Goal: Task Accomplishment & Management: Complete application form

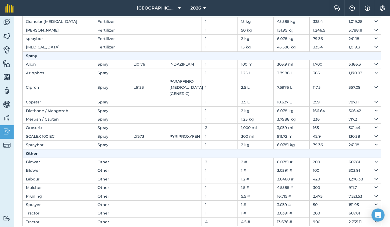
scroll to position [97, 0]
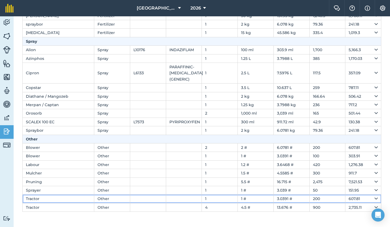
click at [374, 197] on icon at bounding box center [375, 199] width 3 height 6
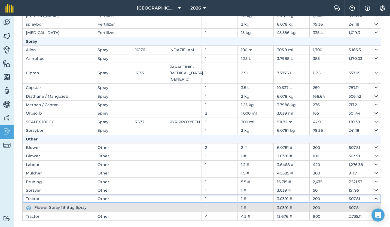
scroll to position [106, 0]
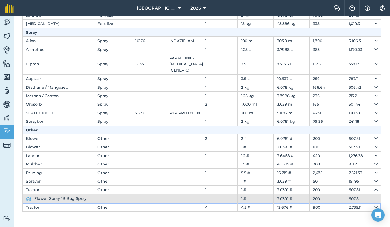
click at [369, 207] on td "2,735.11" at bounding box center [363, 207] width 36 height 8
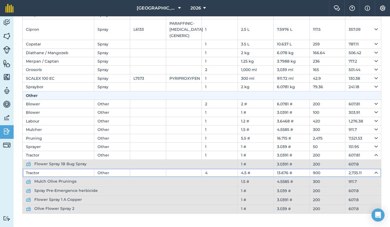
scroll to position [143, 0]
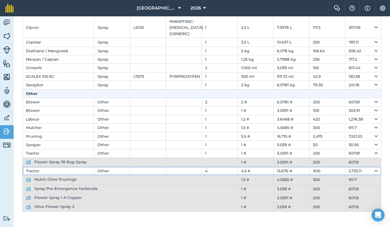
click at [374, 170] on icon at bounding box center [375, 171] width 3 height 6
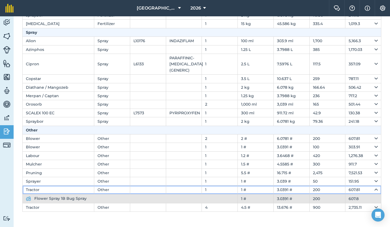
click at [302, 187] on td "3.0391 #" at bounding box center [291, 190] width 36 height 8
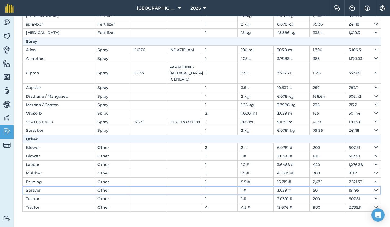
click at [302, 187] on td "3.039 #" at bounding box center [291, 190] width 36 height 8
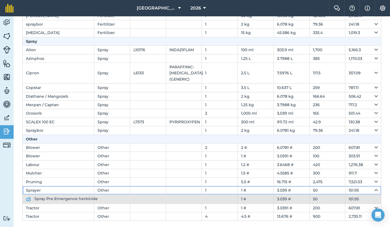
click at [302, 187] on td "3.039 #" at bounding box center [291, 190] width 36 height 8
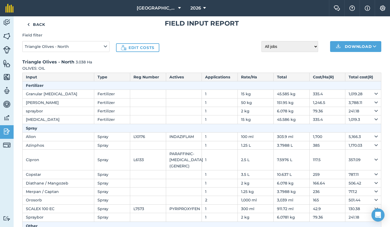
scroll to position [0, 0]
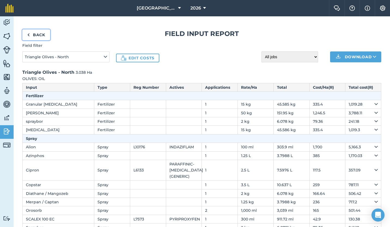
click at [36, 36] on link "Back" at bounding box center [36, 34] width 28 height 11
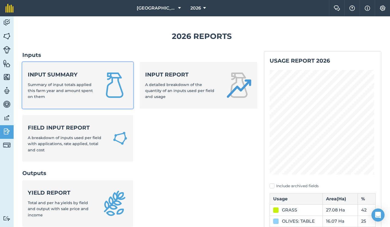
click at [63, 83] on span "Summary of input totals applied this farm year and amount spent on them" at bounding box center [60, 90] width 65 height 17
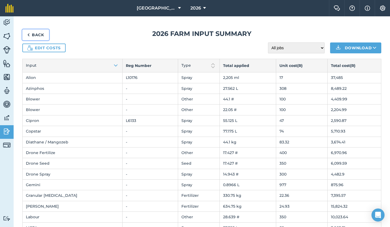
click at [33, 34] on link "Back" at bounding box center [35, 34] width 27 height 11
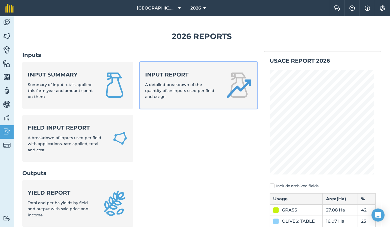
click at [194, 81] on div "Input report A detailed breakdown of the quantity of an inputs used per field a…" at bounding box center [182, 85] width 74 height 29
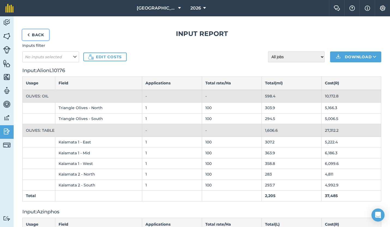
click at [38, 35] on link "Back" at bounding box center [35, 34] width 27 height 11
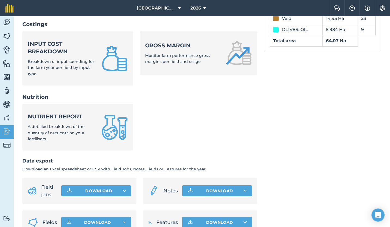
scroll to position [230, 0]
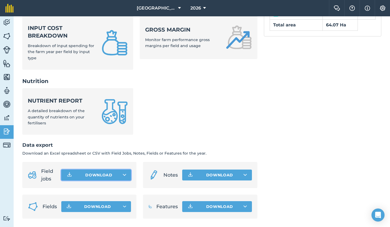
click at [119, 173] on button "Download" at bounding box center [96, 175] width 70 height 11
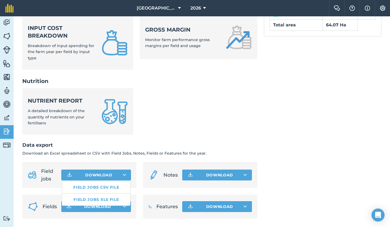
click at [47, 176] on span "Field jobs" at bounding box center [49, 174] width 16 height 15
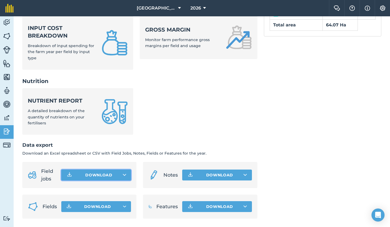
click at [91, 176] on button "Download" at bounding box center [96, 175] width 70 height 11
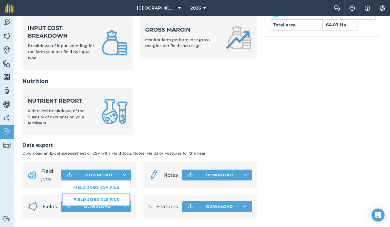
click at [91, 197] on link "Field jobs XLS file" at bounding box center [96, 200] width 68 height 12
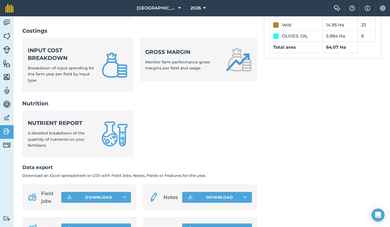
scroll to position [204, 0]
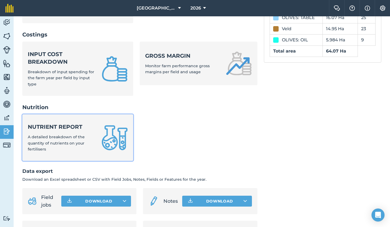
click at [58, 138] on span "A detailed breakdown of the quantity of nutrients on your fertilisers" at bounding box center [56, 142] width 57 height 17
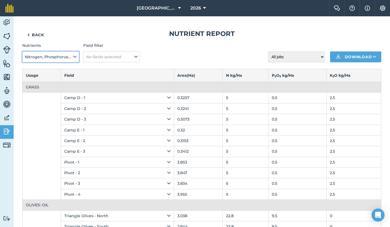
click at [74, 58] on icon at bounding box center [74, 57] width 3 height 6
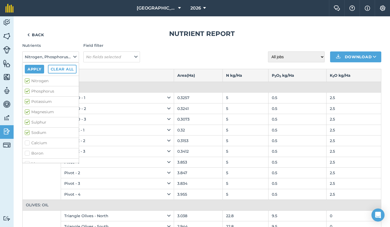
click at [27, 152] on label "Boron" at bounding box center [51, 154] width 52 height 6
click at [27, 152] on input "Boron" at bounding box center [27, 153] width 4 height 4
checkbox input "true"
click at [172, 56] on div "Nutrients Nitrogen, Phosphorus, Potassium, Magnesium, Sulphur, Sodium Apply Cle…" at bounding box center [201, 52] width 359 height 20
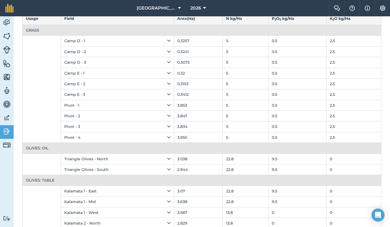
scroll to position [78, 0]
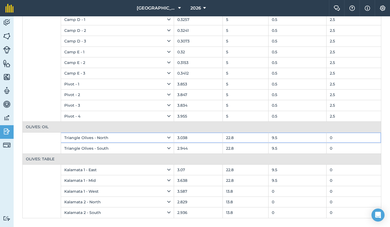
click at [167, 137] on icon at bounding box center [168, 138] width 3 height 6
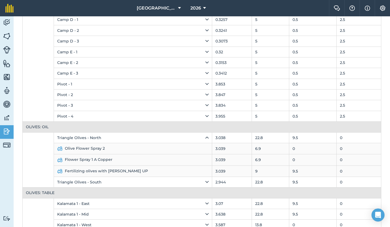
click at [165, 176] on td "Fertilizing olives with [PERSON_NAME] UP" at bounding box center [133, 171] width 158 height 11
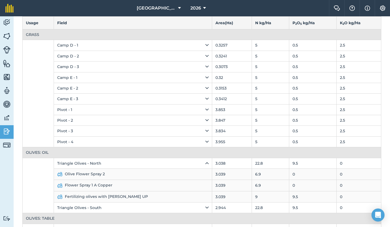
scroll to position [0, 0]
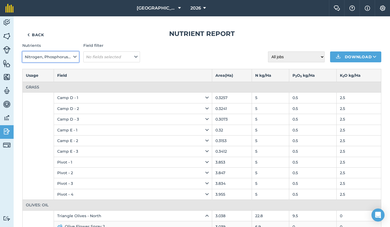
click at [75, 56] on icon at bounding box center [74, 57] width 3 height 6
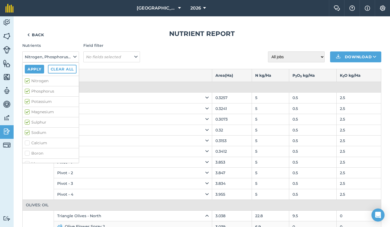
click at [26, 151] on label "Boron" at bounding box center [51, 154] width 52 height 6
click at [26, 151] on input "Boron" at bounding box center [27, 153] width 4 height 4
checkbox input "true"
click at [32, 70] on button "Apply" at bounding box center [34, 69] width 19 height 9
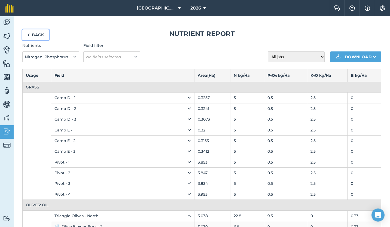
click at [34, 33] on link "Back" at bounding box center [35, 34] width 27 height 11
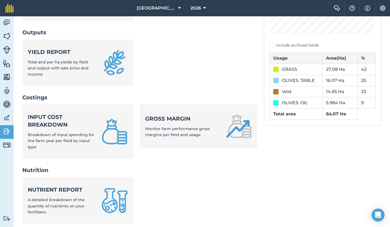
scroll to position [141, 0]
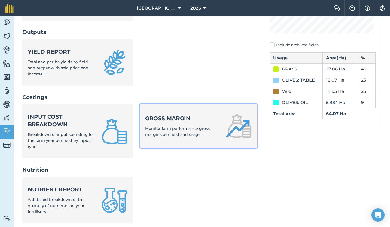
click at [166, 128] on span "Monitor farm performance gross margins per field and usage" at bounding box center [177, 131] width 65 height 11
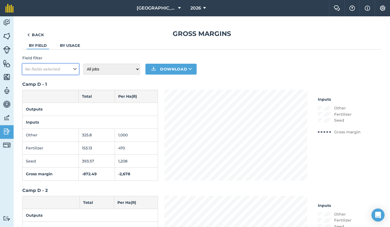
click at [77, 70] on button "No fields selected" at bounding box center [50, 69] width 57 height 11
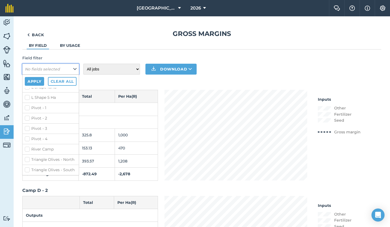
scroll to position [255, 0]
click at [27, 157] on label "Triangle Olives - North" at bounding box center [51, 160] width 52 height 6
click at [27, 157] on input "Triangle Olives - North" at bounding box center [27, 159] width 4 height 4
checkbox input "true"
click at [27, 167] on label "Triangle Olives - South" at bounding box center [51, 170] width 52 height 6
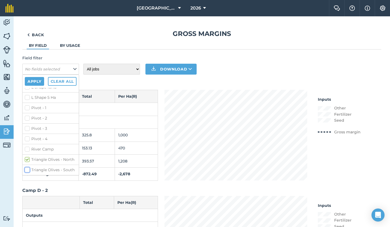
click at [27, 167] on input "Triangle Olives - South" at bounding box center [27, 169] width 4 height 4
checkbox input "true"
click at [32, 80] on button "Apply" at bounding box center [34, 81] width 19 height 9
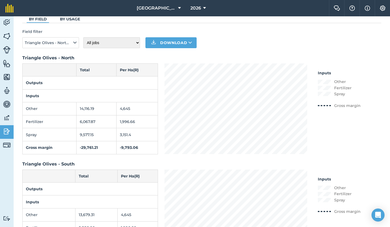
scroll to position [0, 0]
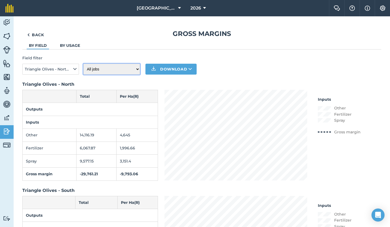
click at [137, 71] on select "All jobs Incomplete jobs Complete jobs" at bounding box center [111, 69] width 57 height 11
click at [71, 47] on link "By usage" at bounding box center [70, 45] width 20 height 5
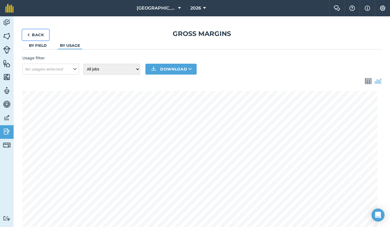
click at [40, 35] on link "Back" at bounding box center [35, 34] width 27 height 11
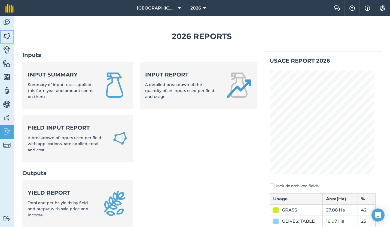
click at [8, 38] on img at bounding box center [7, 36] width 8 height 8
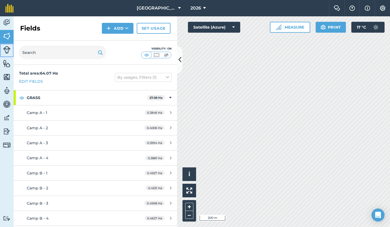
click at [7, 49] on img at bounding box center [7, 50] width 8 height 8
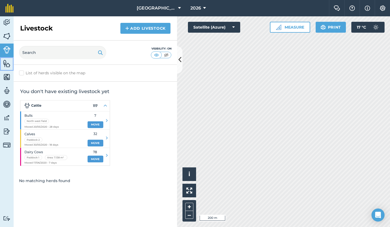
click at [5, 62] on img at bounding box center [7, 63] width 8 height 8
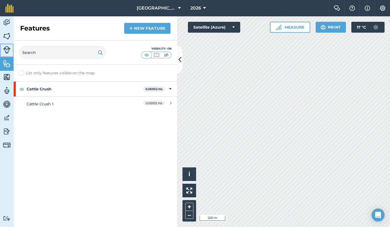
click at [6, 51] on img at bounding box center [7, 50] width 8 height 8
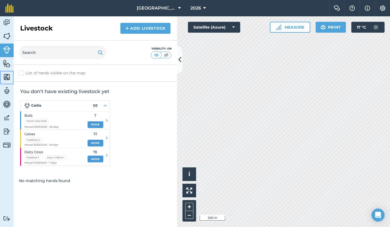
click at [6, 72] on link "Maps" at bounding box center [7, 78] width 14 height 14
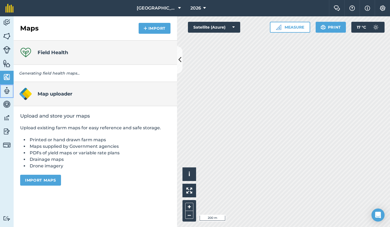
click at [8, 88] on img at bounding box center [7, 91] width 8 height 8
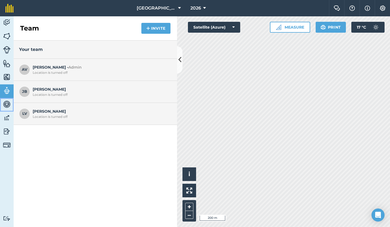
click at [8, 105] on img at bounding box center [7, 104] width 8 height 8
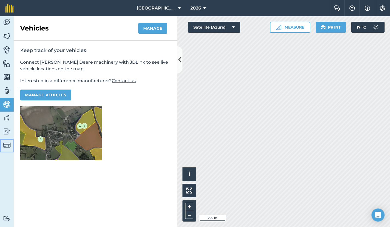
click at [7, 147] on img at bounding box center [7, 145] width 8 height 8
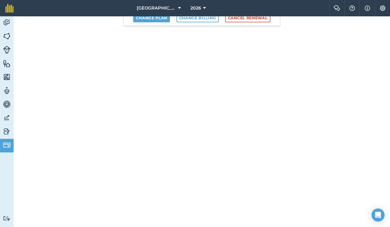
scroll to position [68, 0]
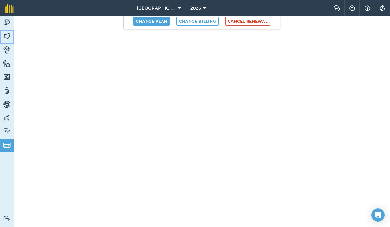
click at [6, 34] on img at bounding box center [7, 36] width 8 height 8
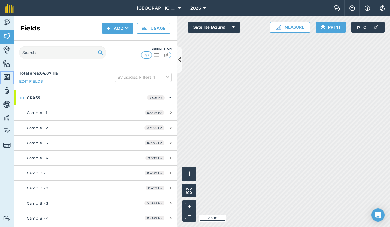
click at [6, 72] on link "Maps" at bounding box center [7, 78] width 14 height 14
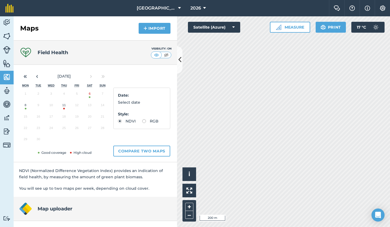
click at [25, 105] on button "8" at bounding box center [25, 106] width 13 height 11
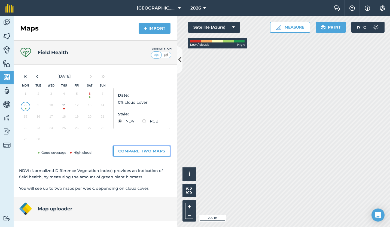
click at [137, 147] on button "Compare two maps" at bounding box center [141, 151] width 57 height 11
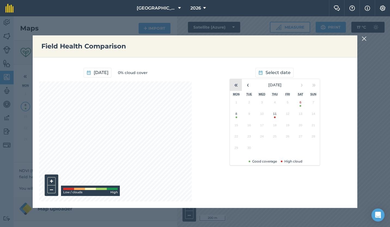
click at [235, 86] on button "«" at bounding box center [236, 85] width 12 height 12
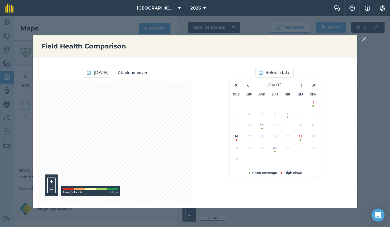
click at [262, 125] on button "11" at bounding box center [261, 126] width 13 height 11
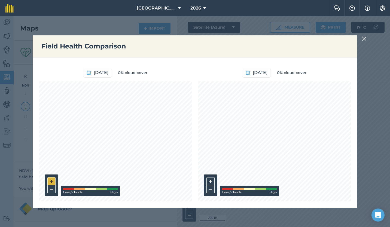
click at [50, 182] on button "+" at bounding box center [51, 181] width 8 height 8
click at [211, 181] on button "+" at bounding box center [210, 181] width 8 height 8
click at [364, 38] on img at bounding box center [364, 38] width 5 height 7
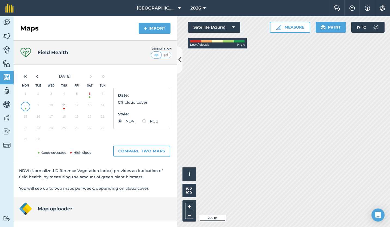
click at [142, 123] on label "RGB" at bounding box center [150, 121] width 16 height 4
radio input "true"
click at [119, 121] on label "NDVI" at bounding box center [127, 121] width 18 height 4
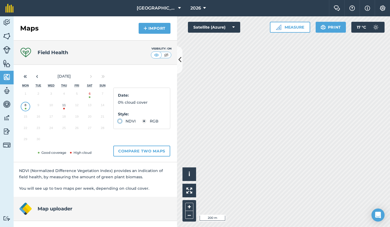
radio input "true"
click at [163, 54] on img at bounding box center [166, 54] width 7 height 5
click at [153, 54] on img at bounding box center [156, 54] width 7 height 5
click at [163, 54] on img at bounding box center [166, 54] width 7 height 5
click at [153, 54] on img at bounding box center [156, 54] width 7 height 5
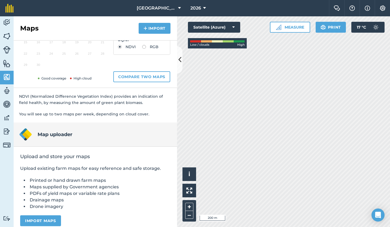
scroll to position [80, 0]
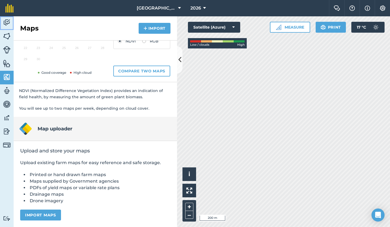
click at [6, 25] on img at bounding box center [7, 23] width 8 height 8
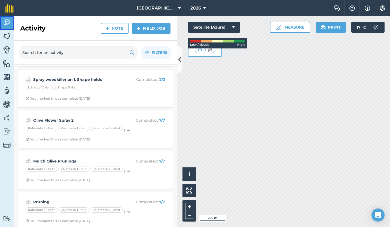
scroll to position [244, 0]
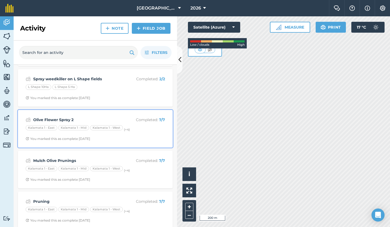
click at [85, 120] on strong "Olive Flower Spray 2" at bounding box center [76, 120] width 86 height 6
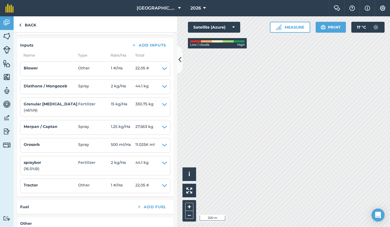
scroll to position [254, 0]
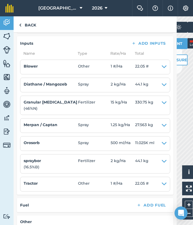
click at [85, 115] on ul "Blower Other 1 # / Ha 22.05 # EDIT Diathane / Mangozeb Spray 2 kg / Ha 44.1 kg …" at bounding box center [95, 126] width 150 height 132
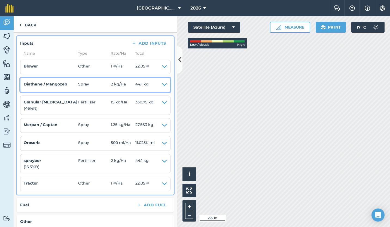
click at [162, 84] on icon at bounding box center [164, 85] width 5 height 8
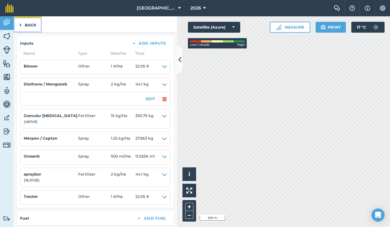
click at [21, 25] on img at bounding box center [20, 25] width 2 height 7
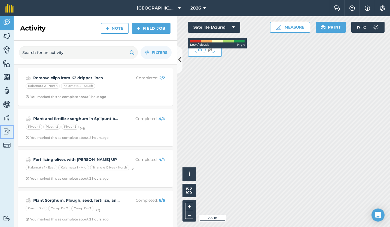
click at [7, 130] on img at bounding box center [7, 131] width 8 height 8
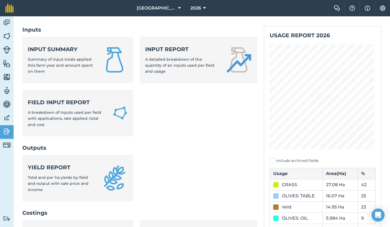
scroll to position [27, 0]
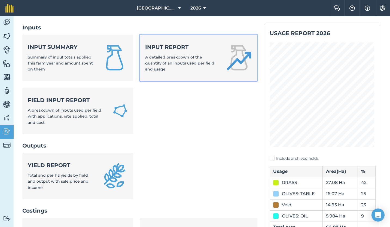
click at [163, 68] on link "Input report A detailed breakdown of the quantity of an inputs used per field a…" at bounding box center [198, 58] width 117 height 47
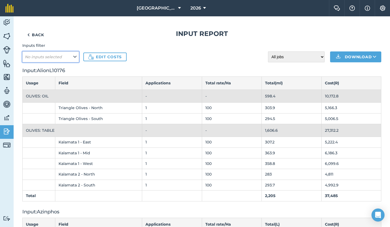
click at [74, 59] on icon at bounding box center [74, 57] width 3 height 6
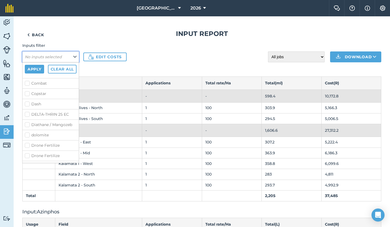
scroll to position [135, 0]
click at [48, 125] on label "Diathane / Mangozeb" at bounding box center [51, 122] width 52 height 6
click at [28, 123] on input "Diathane / Mangozeb" at bounding box center [27, 121] width 4 height 4
checkbox input "true"
click at [34, 69] on button "Apply" at bounding box center [34, 69] width 19 height 9
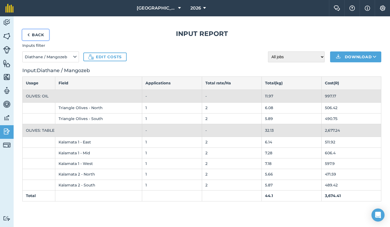
click at [39, 35] on link "Back" at bounding box center [35, 34] width 27 height 11
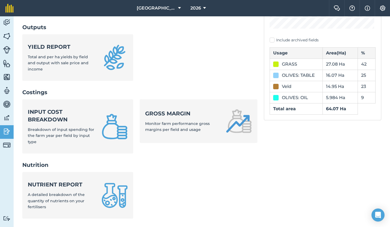
scroll to position [149, 0]
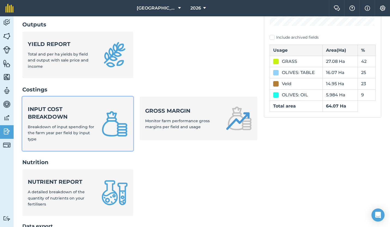
click at [66, 115] on strong "Input cost breakdown" at bounding box center [61, 112] width 67 height 15
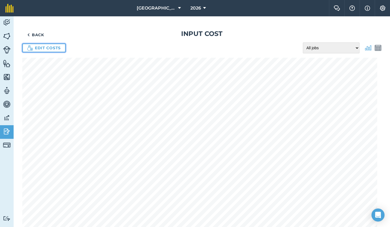
click at [41, 45] on link "Edit costs" at bounding box center [43, 48] width 43 height 9
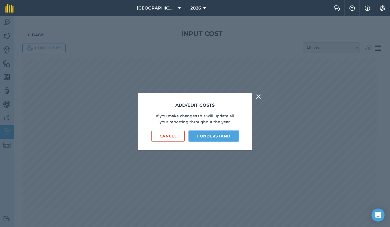
click at [210, 133] on button "I understand" at bounding box center [214, 136] width 50 height 11
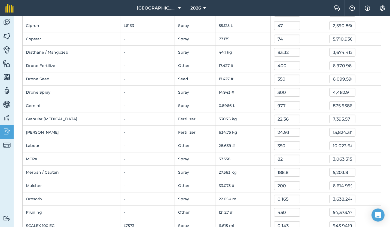
scroll to position [101, 0]
click at [7, 23] on img at bounding box center [7, 23] width 8 height 8
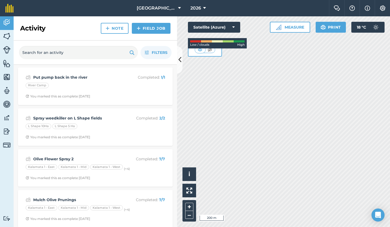
scroll to position [207, 0]
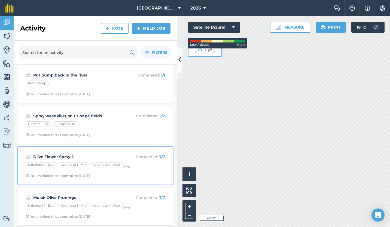
click at [48, 177] on div "You marked this as complete [DATE]" at bounding box center [58, 176] width 65 height 4
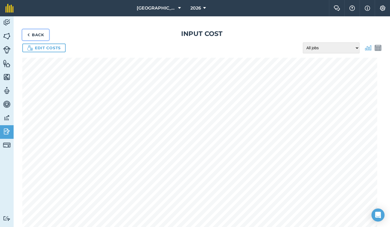
click at [35, 38] on link "Back" at bounding box center [35, 34] width 27 height 11
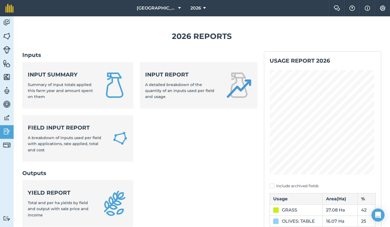
click at [4, 21] on img at bounding box center [7, 23] width 8 height 8
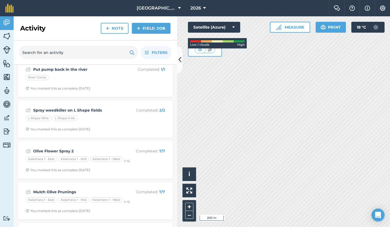
scroll to position [213, 0]
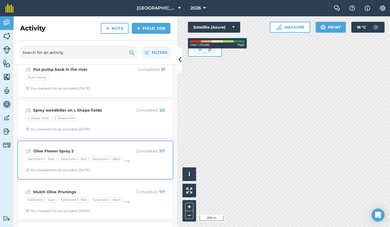
click at [52, 168] on div "You marked this as complete [DATE]" at bounding box center [58, 170] width 65 height 4
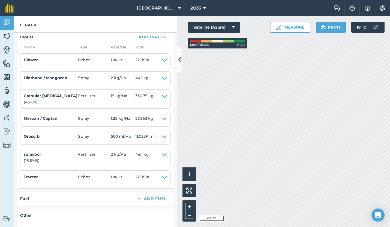
scroll to position [260, 0]
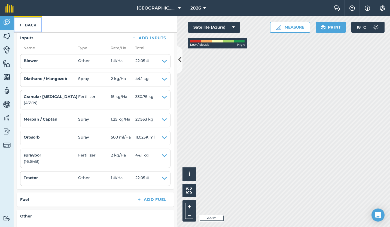
click at [28, 20] on link "Back" at bounding box center [28, 24] width 28 height 16
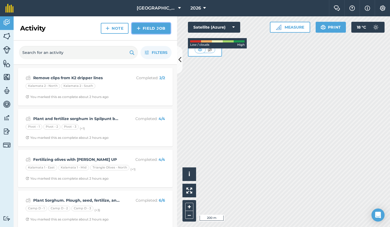
click at [146, 27] on link "Field Job" at bounding box center [151, 28] width 39 height 11
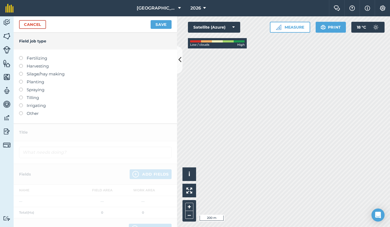
click at [33, 90] on label "Spraying" at bounding box center [95, 90] width 152 height 7
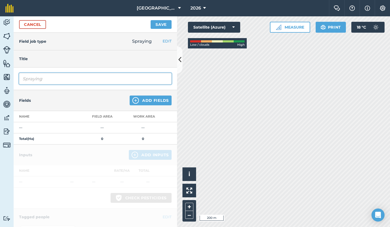
click at [41, 77] on input "Spraying" at bounding box center [95, 78] width 152 height 11
type input "S"
type input "Olive Flower Spray 3"
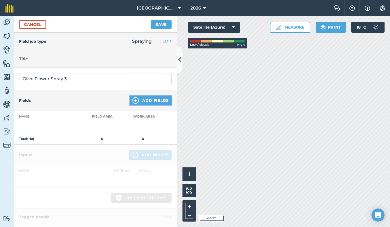
click at [139, 99] on button "Add Fields" at bounding box center [151, 101] width 42 height 10
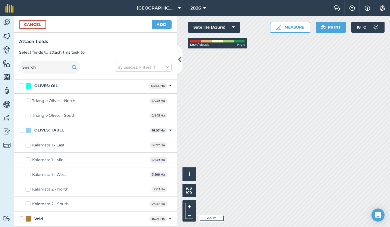
scroll to position [355, 0]
click at [27, 100] on label "Triangle Olives - North" at bounding box center [51, 100] width 50 height 6
click at [27, 100] on input "Triangle Olives - North" at bounding box center [28, 99] width 4 height 4
checkbox input "true"
click at [29, 113] on label "Triangle Olives - South" at bounding box center [51, 115] width 50 height 6
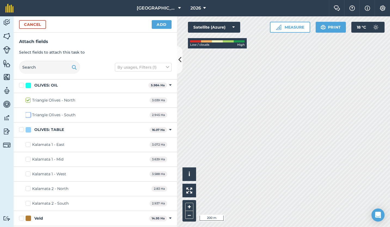
click at [29, 113] on input "Triangle Olives - South" at bounding box center [28, 114] width 4 height 4
checkbox input "true"
click at [30, 146] on label "Kalamata 1 - East" at bounding box center [45, 145] width 39 height 6
click at [29, 145] on input "Kalamata 1 - East" at bounding box center [28, 144] width 4 height 4
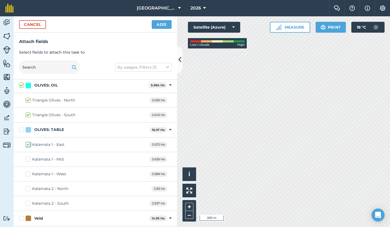
checkbox input "true"
click at [28, 158] on label "Kalamata 1 - Mid" at bounding box center [45, 160] width 38 height 6
click at [28, 158] on input "Kalamata 1 - Mid" at bounding box center [28, 159] width 4 height 4
checkbox input "true"
click at [28, 173] on label "Kalamata 1 - West" at bounding box center [46, 174] width 41 height 6
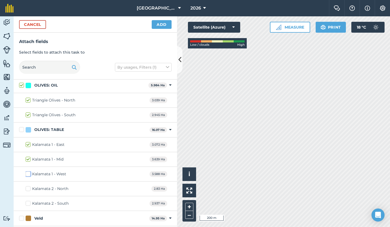
click at [28, 173] on input "Kalamata 1 - West" at bounding box center [28, 173] width 4 height 4
checkbox input "true"
click at [27, 188] on label "Kalamata 2 - North" at bounding box center [47, 189] width 43 height 6
click at [27, 188] on input "Kalamata 2 - North" at bounding box center [28, 188] width 4 height 4
checkbox input "true"
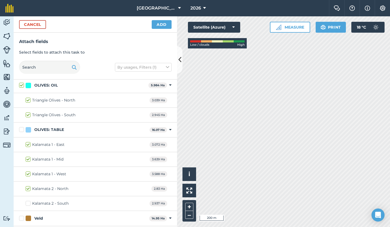
click at [27, 203] on label "Kalamata 2 - South" at bounding box center [47, 204] width 43 height 6
click at [27, 203] on input "Kalamata 2 - South" at bounding box center [28, 203] width 4 height 4
checkbox input "true"
click at [159, 25] on button "Add" at bounding box center [162, 24] width 20 height 9
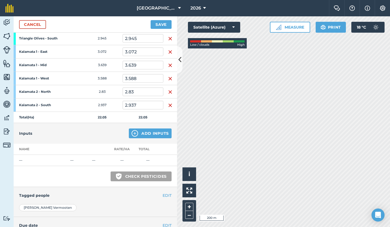
scroll to position [107, 0]
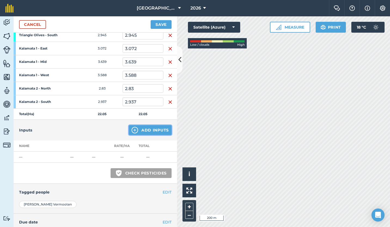
click at [142, 128] on button "Add Inputs" at bounding box center [150, 130] width 43 height 10
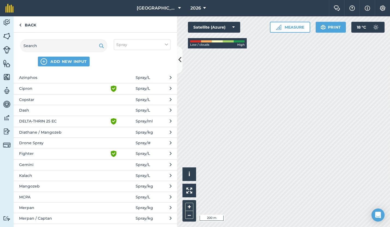
scroll to position [54, 0]
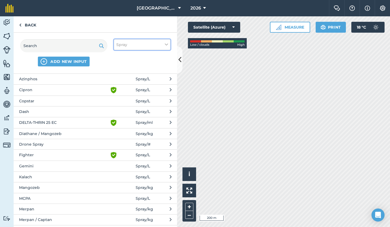
click at [165, 46] on icon at bounding box center [166, 45] width 3 height 6
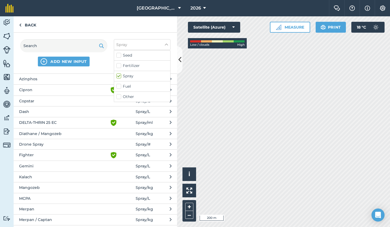
click at [102, 132] on span "Diathane / Mangozeb" at bounding box center [63, 134] width 89 height 6
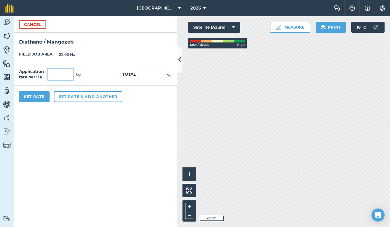
click at [64, 74] on input "text" at bounding box center [60, 74] width 26 height 11
type input "2"
type input "44.1"
click at [88, 97] on button "Set rate & add another" at bounding box center [88, 96] width 68 height 11
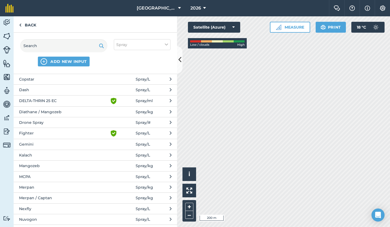
scroll to position [77, 0]
click at [60, 196] on span "Merpan / Captan" at bounding box center [63, 197] width 89 height 6
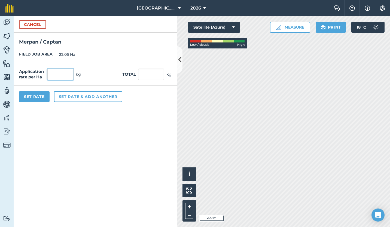
click at [57, 73] on input "text" at bounding box center [60, 74] width 26 height 11
type input "125"
type input "2,756.25"
click at [83, 97] on button "Set rate & add another" at bounding box center [88, 96] width 68 height 11
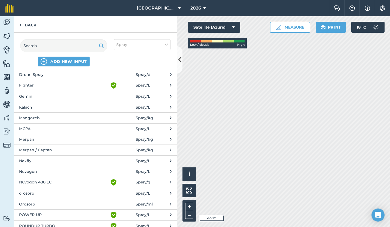
scroll to position [124, 0]
click at [78, 203] on span "Orosorb" at bounding box center [63, 204] width 89 height 6
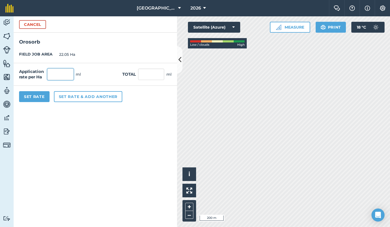
click at [59, 74] on input "text" at bounding box center [60, 74] width 26 height 11
type input "500"
type input "11,025"
click at [84, 98] on button "Set rate & add another" at bounding box center [88, 96] width 68 height 11
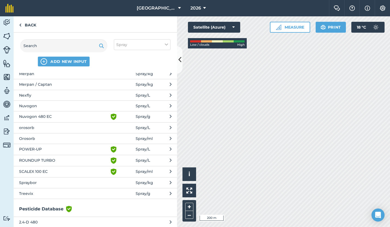
scroll to position [190, 0]
click at [84, 179] on button "Spraybor Spray / kg" at bounding box center [95, 182] width 163 height 11
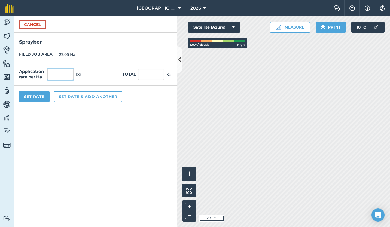
click at [66, 76] on input "text" at bounding box center [60, 74] width 26 height 11
type input "2"
type input "44.1"
click at [78, 96] on button "Set rate & add another" at bounding box center [88, 96] width 68 height 11
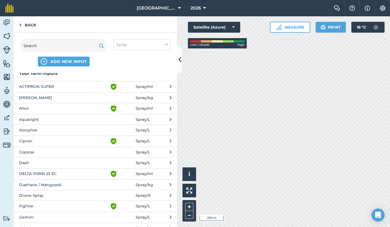
scroll to position [3, 0]
click at [166, 45] on icon at bounding box center [166, 45] width 3 height 6
click at [147, 66] on label "Fertilizer" at bounding box center [142, 66] width 52 height 6
click at [120, 66] on input "Fertilizer" at bounding box center [118, 65] width 4 height 4
checkbox input "true"
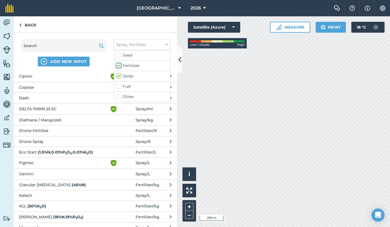
scroll to position [113, 0]
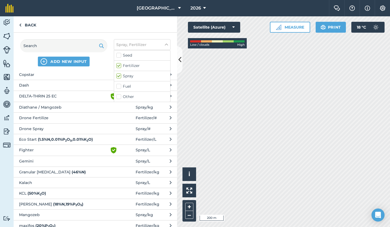
click at [81, 169] on span "Granular [MEDICAL_DATA] ( 46 % N )" at bounding box center [63, 172] width 89 height 6
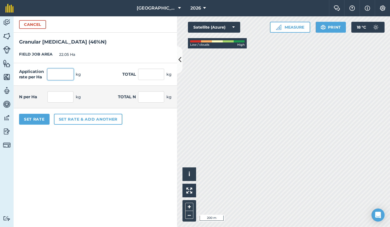
click at [56, 74] on input "text" at bounding box center [60, 74] width 26 height 11
type input "15"
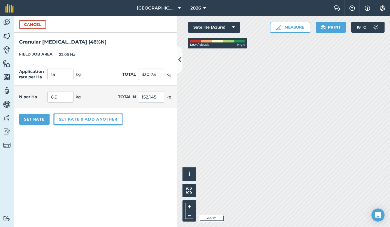
click at [88, 118] on button "Set rate & add another" at bounding box center [88, 119] width 68 height 11
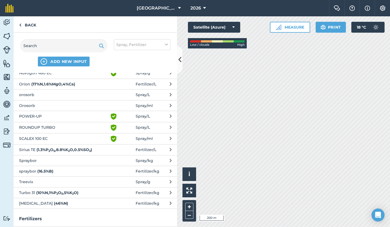
scroll to position [331, 0]
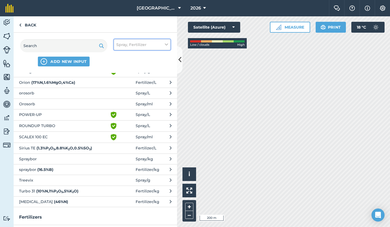
click at [164, 47] on button "Spray, Fertilizer" at bounding box center [142, 44] width 57 height 11
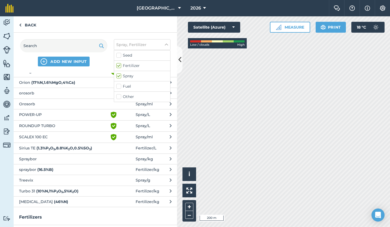
click at [137, 95] on label "Other" at bounding box center [142, 97] width 52 height 6
click at [120, 95] on input "Other" at bounding box center [118, 96] width 4 height 4
checkbox input "true"
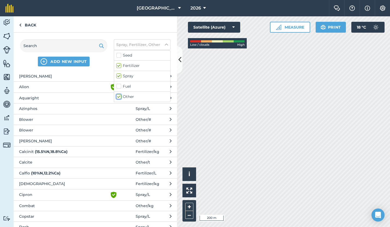
scroll to position [24, 0]
click at [74, 117] on button "Blower Other / #" at bounding box center [95, 119] width 163 height 11
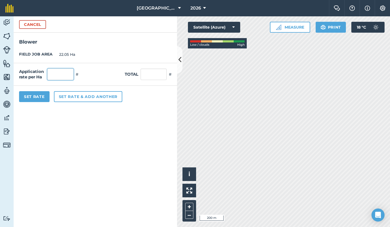
click at [58, 73] on input "text" at bounding box center [60, 74] width 26 height 11
type input "1"
type input "22.05"
click at [75, 93] on button "Set rate & add another" at bounding box center [88, 96] width 68 height 11
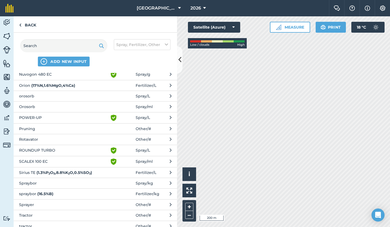
scroll to position [521, 0]
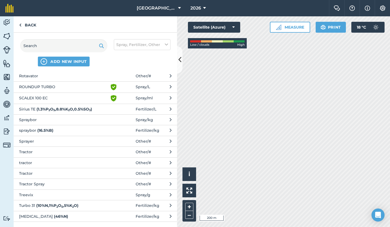
click at [60, 152] on span "Tractor" at bounding box center [63, 152] width 89 height 6
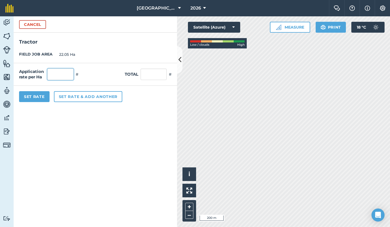
click at [61, 74] on input "text" at bounding box center [60, 74] width 26 height 11
type input "1"
type input "22.05"
click at [40, 95] on button "Set Rate" at bounding box center [34, 96] width 30 height 11
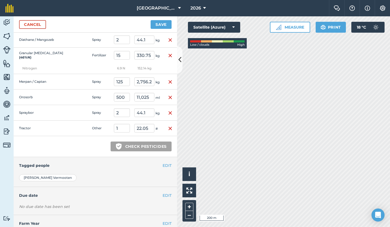
scroll to position [259, 0]
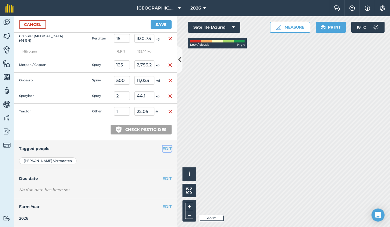
click at [163, 149] on button "EDIT" at bounding box center [167, 149] width 9 height 6
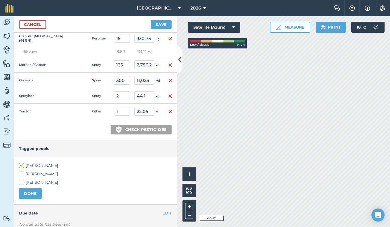
click at [23, 173] on label "[PERSON_NAME]" at bounding box center [95, 174] width 152 height 6
click at [23, 173] on input "[PERSON_NAME]" at bounding box center [21, 173] width 4 height 4
checkbox input "true"
click at [30, 192] on button "DONE" at bounding box center [30, 193] width 23 height 11
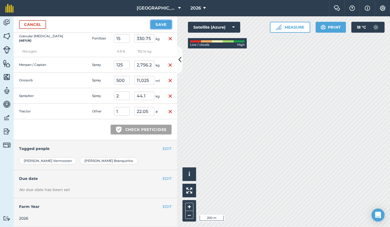
click at [159, 24] on button "Save" at bounding box center [161, 24] width 21 height 9
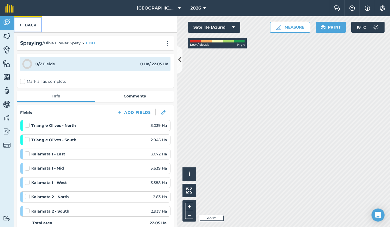
click at [26, 22] on link "Back" at bounding box center [28, 24] width 28 height 16
